Goal: Transaction & Acquisition: Purchase product/service

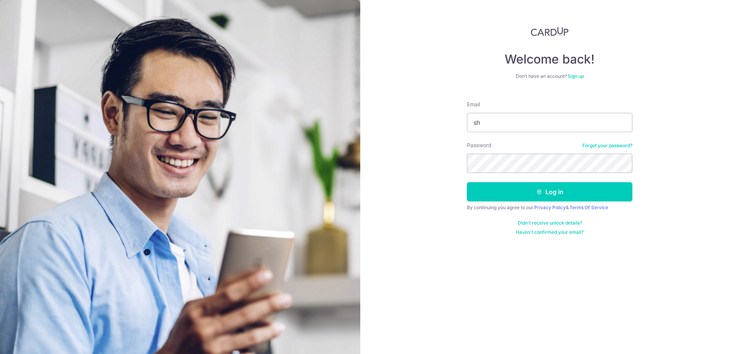
type input "s"
type input "[EMAIL_ADDRESS][DOMAIN_NAME]"
click at [467, 182] on button "Log in" at bounding box center [549, 191] width 165 height 19
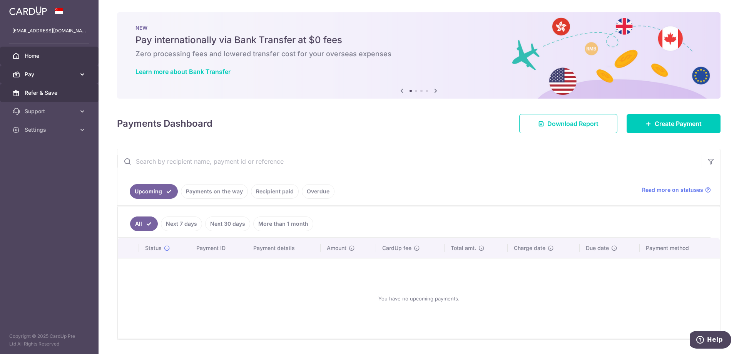
drag, startPoint x: 37, startPoint y: 85, endPoint x: 51, endPoint y: 74, distance: 18.4
click at [37, 85] on link "Refer & Save" at bounding box center [49, 93] width 99 height 18
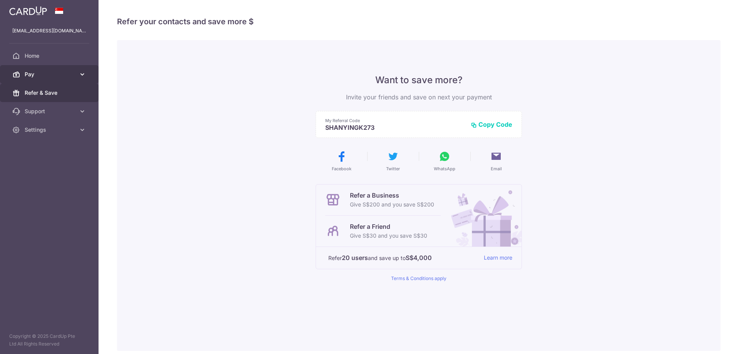
click at [51, 74] on span "Pay" at bounding box center [50, 74] width 51 height 8
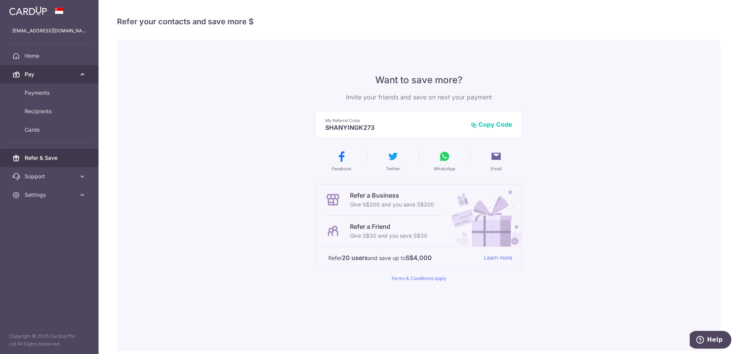
click at [72, 75] on span "Pay" at bounding box center [50, 74] width 51 height 8
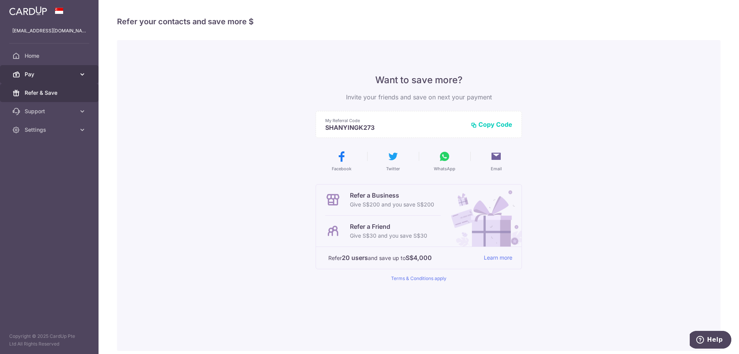
click at [50, 73] on span "Pay" at bounding box center [50, 74] width 51 height 8
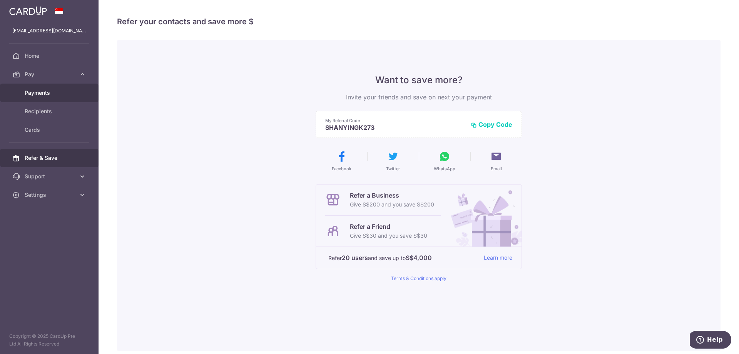
click at [52, 98] on link "Payments" at bounding box center [49, 93] width 99 height 18
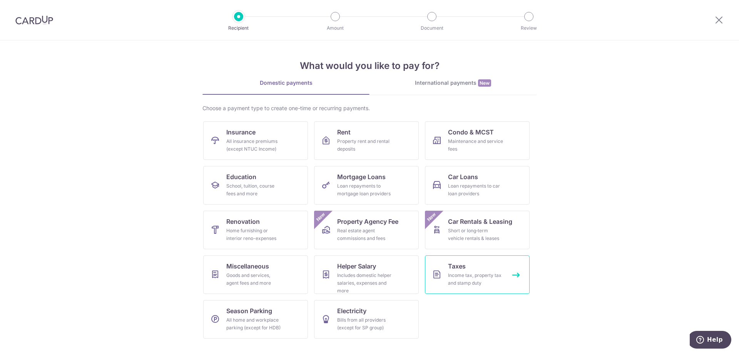
click at [484, 279] on div "Income tax, property tax and stamp duty" at bounding box center [475, 278] width 55 height 15
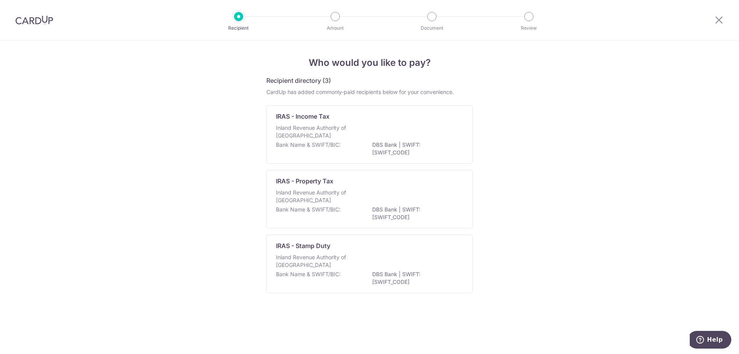
click at [712, 26] on div at bounding box center [719, 20] width 40 height 40
click at [716, 23] on icon at bounding box center [718, 20] width 9 height 10
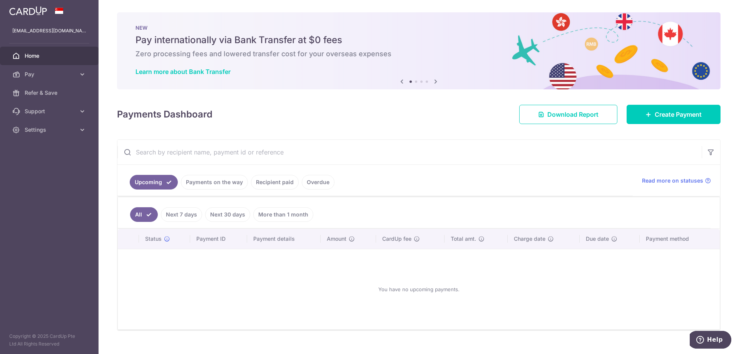
click at [197, 159] on input "text" at bounding box center [409, 152] width 584 height 25
type input "road tax"
click at [68, 75] on span "Pay" at bounding box center [50, 74] width 51 height 8
click at [44, 95] on span "Payments" at bounding box center [50, 93] width 51 height 8
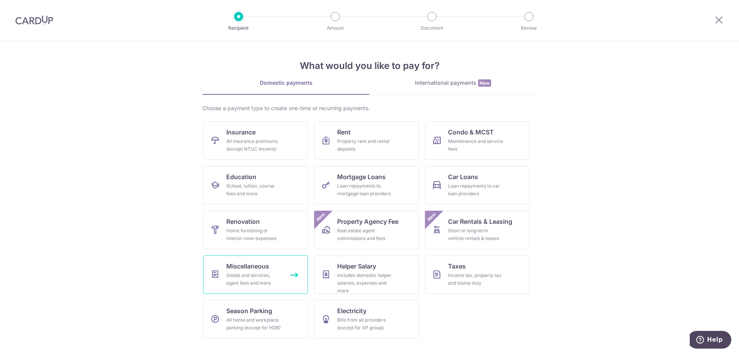
click at [261, 277] on div "Goods and services, agent fees and more" at bounding box center [253, 278] width 55 height 15
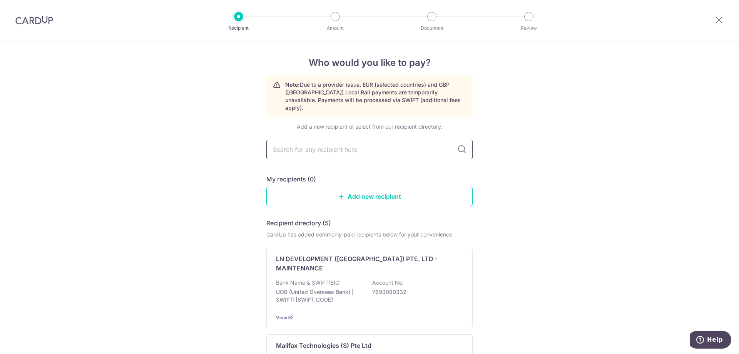
click at [361, 150] on input "text" at bounding box center [369, 149] width 206 height 19
click at [287, 140] on input "text" at bounding box center [369, 149] width 206 height 19
type input "ONE MOTORING"
drag, startPoint x: 511, startPoint y: 157, endPoint x: 454, endPoint y: 162, distance: 57.9
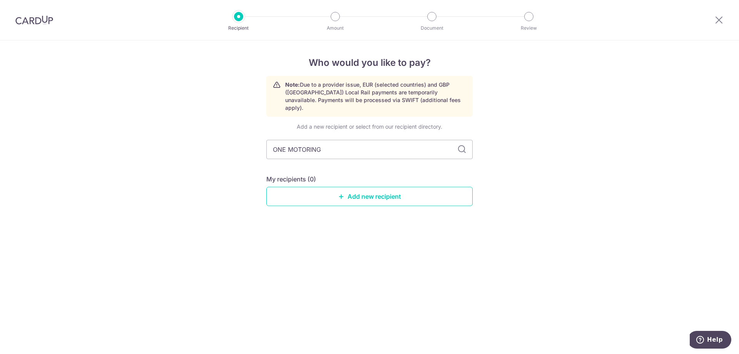
drag, startPoint x: 454, startPoint y: 162, endPoint x: 458, endPoint y: 160, distance: 4.8
drag, startPoint x: 458, startPoint y: 160, endPoint x: 468, endPoint y: 138, distance: 24.0
click at [468, 140] on input "ONE MOTORING" at bounding box center [369, 149] width 206 height 19
drag, startPoint x: 344, startPoint y: 141, endPoint x: 205, endPoint y: 135, distance: 139.0
click at [205, 135] on div "Who would you like to pay? Note: Due to a provider issue, EUR (selected countri…" at bounding box center [369, 196] width 739 height 313
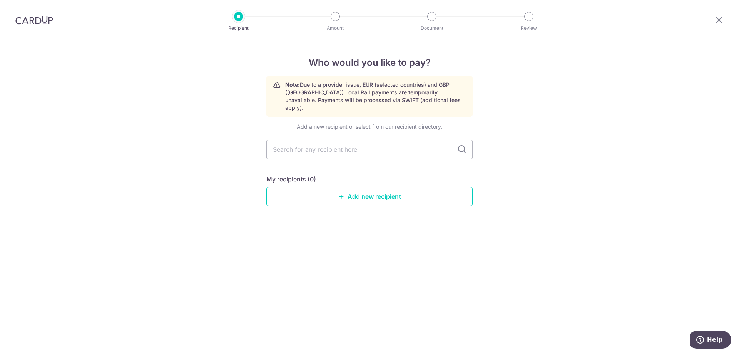
click at [475, 290] on div "Who would you like to pay? Note: Due to a provider issue, EUR (selected countri…" at bounding box center [369, 196] width 739 height 313
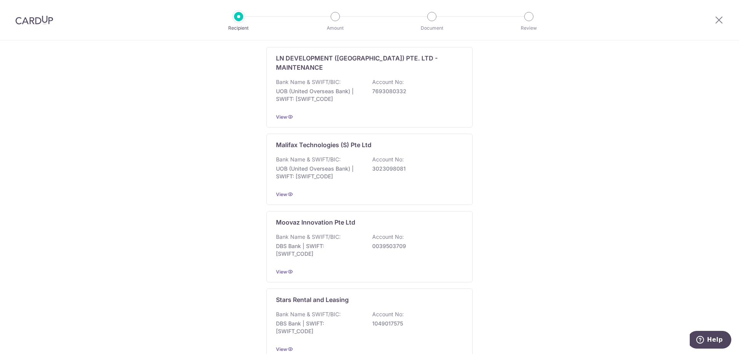
scroll to position [192, 0]
